Goal: Task Accomplishment & Management: Use online tool/utility

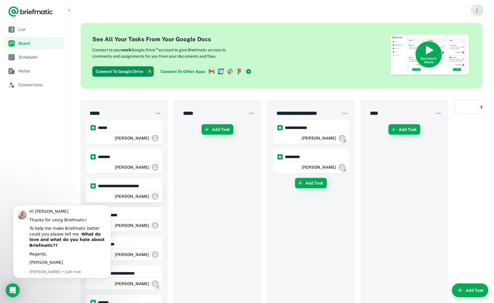
scroll to position [119, 0]
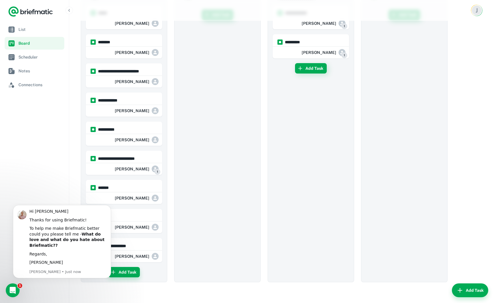
click at [129, 267] on button "Add Task" at bounding box center [124, 272] width 32 height 10
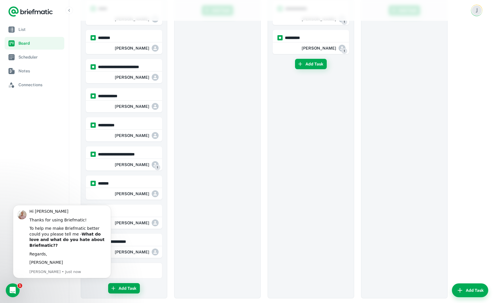
click at [131, 265] on input "text" at bounding box center [124, 271] width 76 height 16
type input "**********"
drag, startPoint x: 139, startPoint y: 265, endPoint x: 193, endPoint y: 275, distance: 55.5
click at [193, 275] on div "Add Task" at bounding box center [217, 150] width 77 height 298
click at [14, 285] on div "Open Intercom Messenger" at bounding box center [12, 290] width 19 height 19
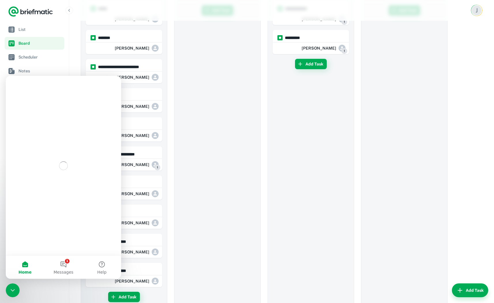
scroll to position [0, 0]
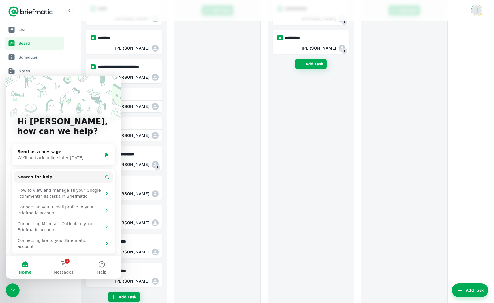
click at [14, 286] on div "Close Intercom Messenger" at bounding box center [13, 290] width 14 height 14
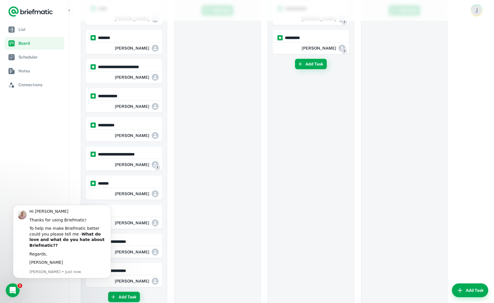
click at [12, 290] on icon "Open Intercom Messenger" at bounding box center [13, 291] width 10 height 10
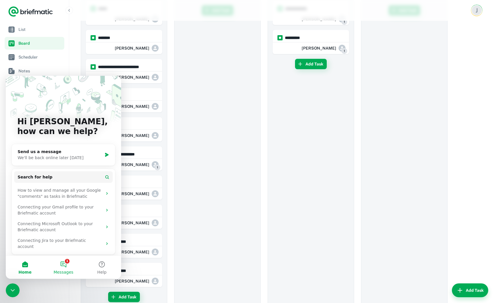
click at [63, 269] on button "1 Messages" at bounding box center [63, 267] width 38 height 23
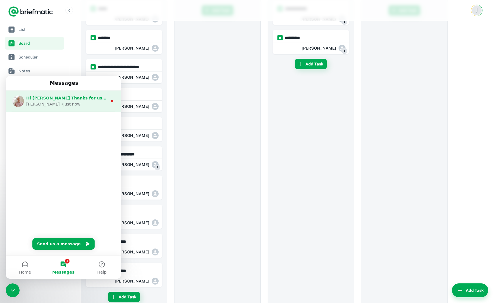
click at [75, 104] on div "[PERSON_NAME] • Just now" at bounding box center [66, 104] width 81 height 6
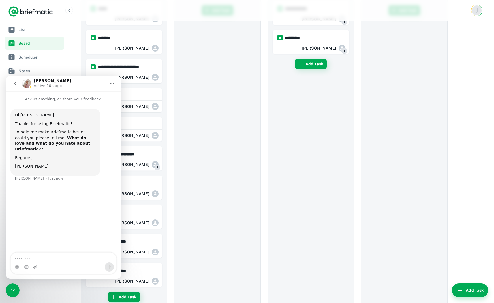
scroll to position [74, 0]
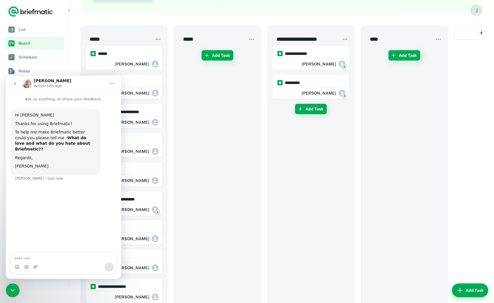
click at [16, 81] on button "go back" at bounding box center [15, 83] width 11 height 11
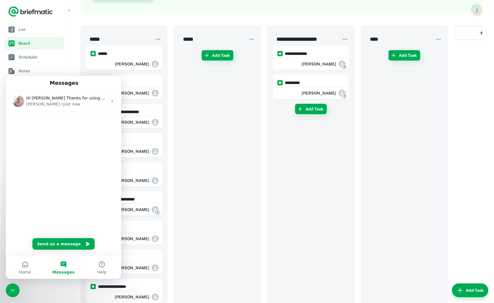
click at [73, 64] on div "**********" at bounding box center [281, 160] width 424 height 426
click at [12, 292] on icon "Close Intercom Messenger" at bounding box center [12, 290] width 7 height 7
